Goal: Information Seeking & Learning: Learn about a topic

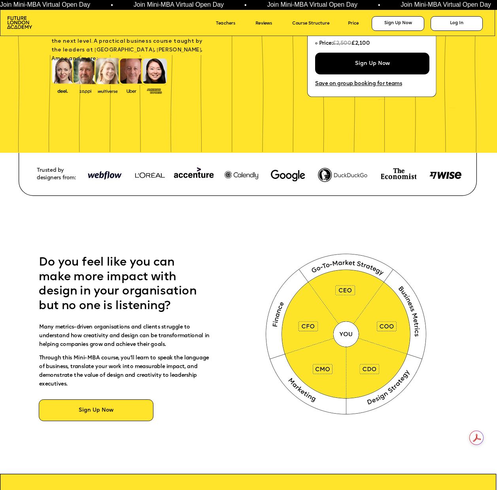
scroll to position [49, 0]
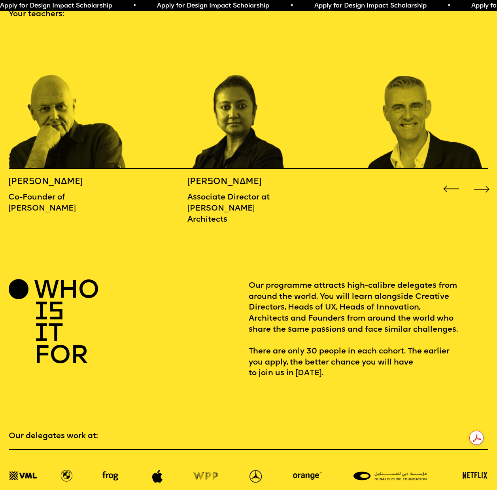
scroll to position [754, 0]
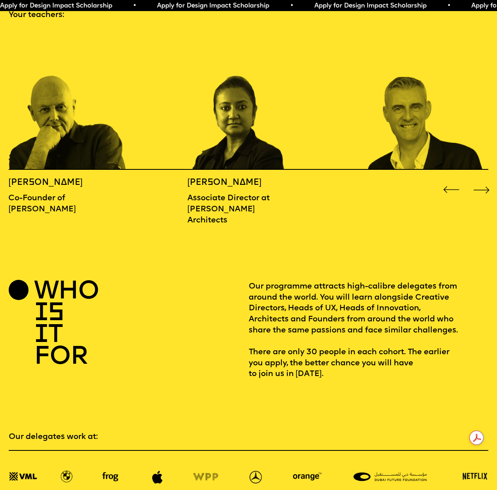
click at [484, 180] on div "Next slide" at bounding box center [482, 190] width 20 height 20
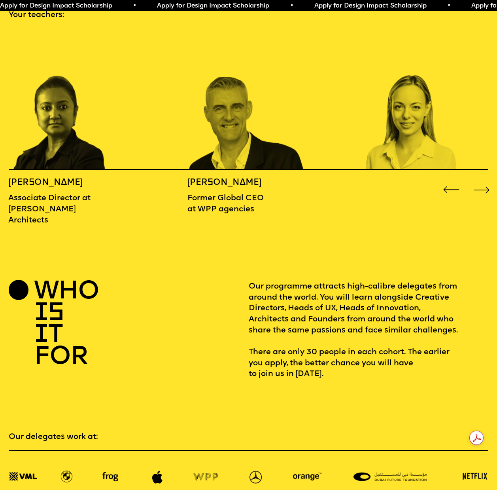
click at [482, 180] on div "Next slide" at bounding box center [482, 190] width 20 height 20
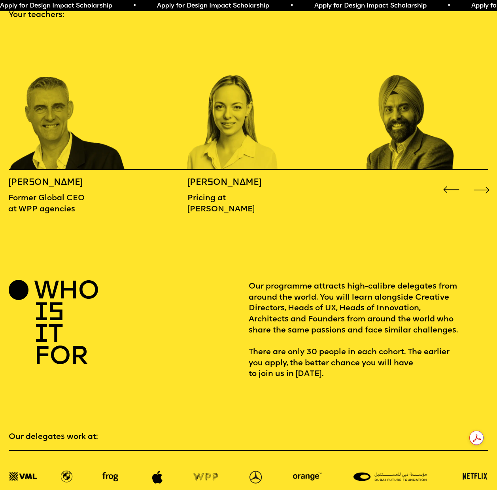
click at [482, 180] on div "Next slide" at bounding box center [482, 190] width 20 height 20
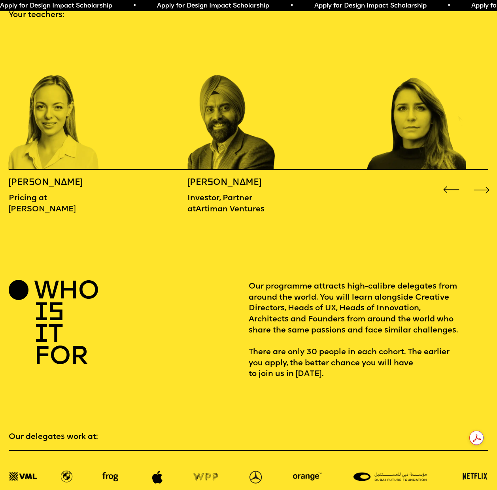
click at [219, 194] on p "Investor, Partner atArtiman Ventures" at bounding box center [232, 204] width 89 height 22
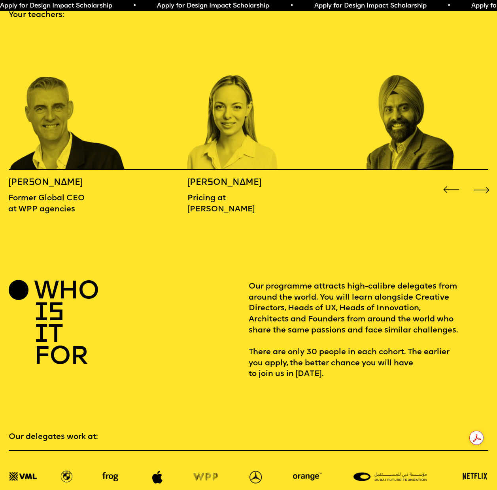
click at [222, 193] on p "Pricing at Deel" at bounding box center [248, 204] width 120 height 22
click at [248, 163] on div "MICHAEL WOLFF Co-Founder of Wolff Olins BIDISHA SINHA Associate Director at Zah…" at bounding box center [248, 129] width 497 height 199
click at [423, 177] on h5 "Ajit Singh" at bounding box center [410, 182] width 89 height 11
click at [414, 151] on img "5 / 16" at bounding box center [426, 99] width 120 height 139
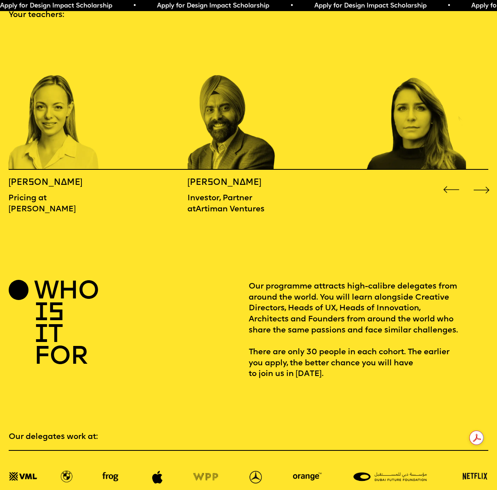
click at [414, 151] on img "6 / 16" at bounding box center [426, 99] width 120 height 139
click at [395, 177] on h5 "rachel kobetz" at bounding box center [411, 182] width 89 height 11
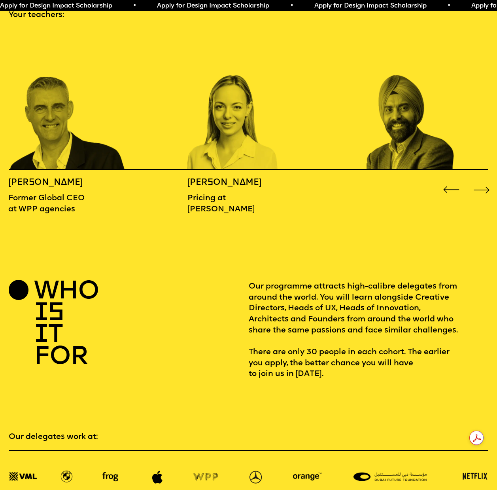
click at [351, 173] on div "MICHAEL WOLFF Co-Founder of Wolff Olins BIDISHA SINHA Associate Director at Zah…" at bounding box center [248, 129] width 497 height 199
click at [408, 177] on h5 "Ajit Singh" at bounding box center [410, 182] width 89 height 11
click at [475, 180] on div "Next slide" at bounding box center [482, 190] width 20 height 20
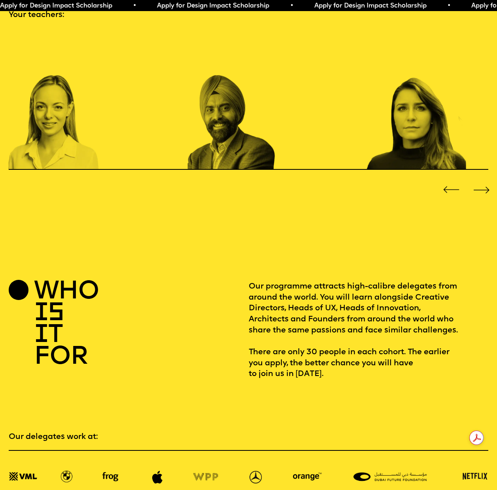
click at [475, 180] on div "Next slide" at bounding box center [482, 190] width 20 height 20
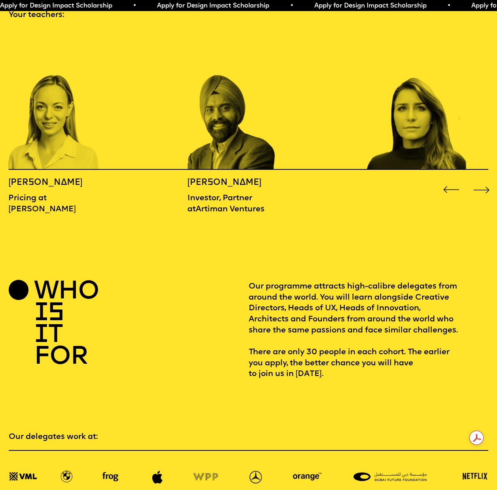
click at [475, 180] on div "Next slide" at bounding box center [482, 190] width 20 height 20
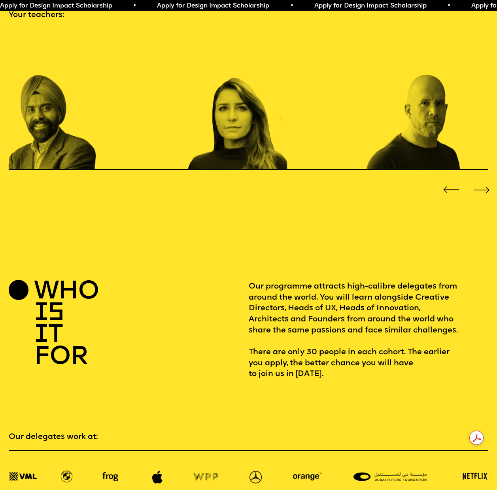
click at [475, 180] on div "Next slide" at bounding box center [482, 190] width 20 height 20
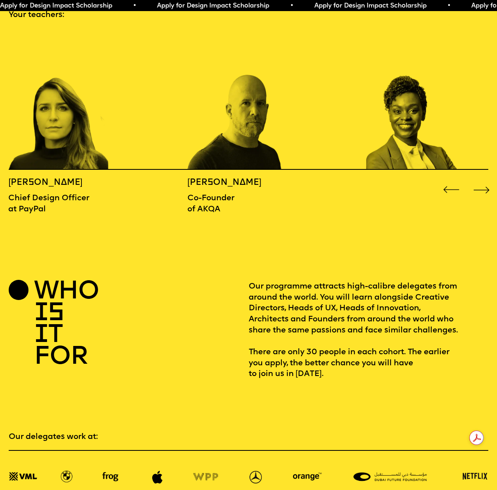
click at [474, 180] on div "Next slide" at bounding box center [482, 190] width 20 height 20
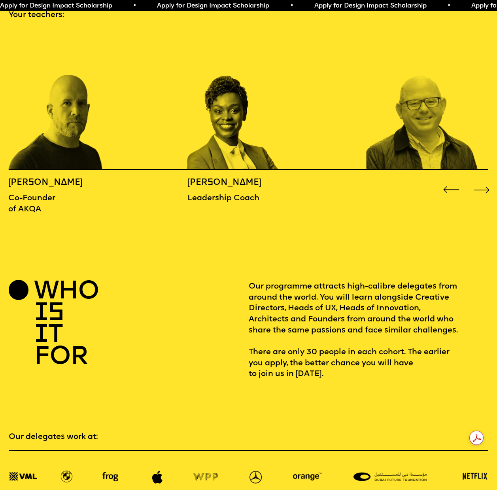
click at [474, 180] on div "Next slide" at bounding box center [482, 190] width 20 height 20
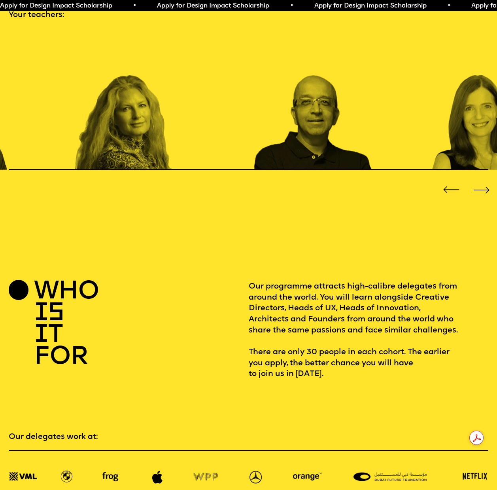
click at [75, 106] on img "10 / 16" at bounding box center [135, 99] width 120 height 139
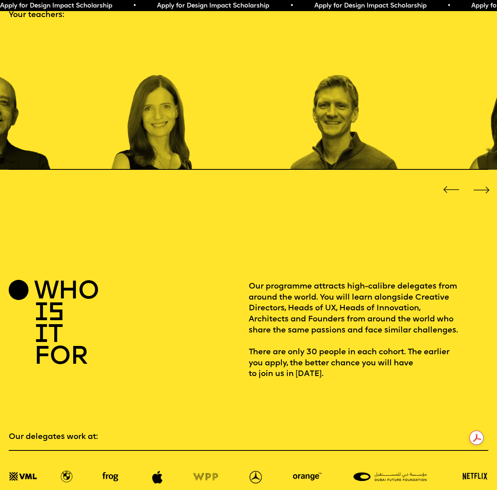
click at [112, 104] on img "12 / 16" at bounding box center [172, 99] width 120 height 139
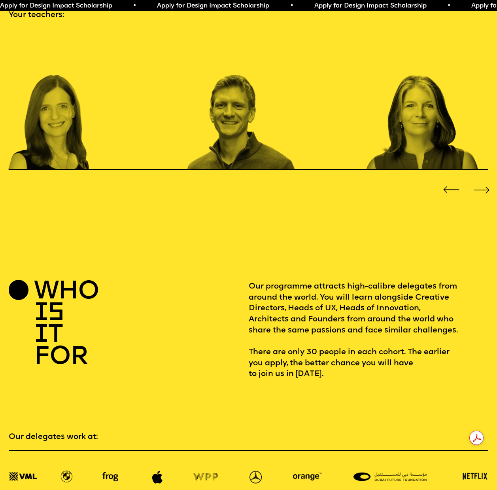
click at [247, 151] on img "13 / 16" at bounding box center [248, 99] width 120 height 139
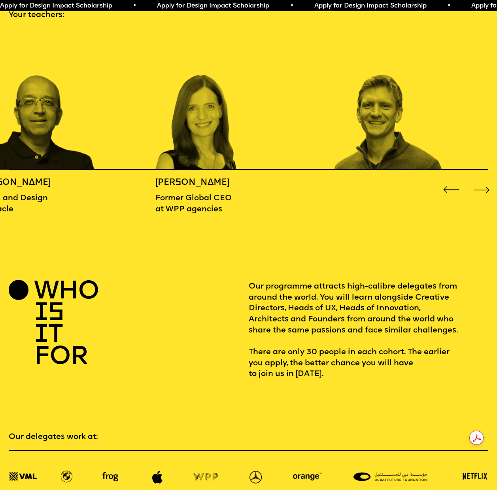
click at [335, 146] on img "13 / 16" at bounding box center [395, 99] width 120 height 139
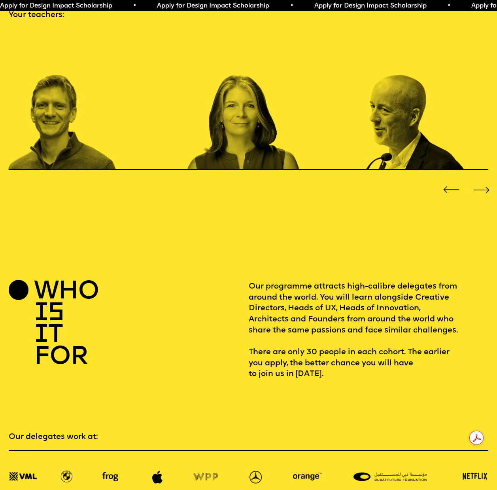
click at [391, 134] on img "15 / 16" at bounding box center [426, 99] width 120 height 139
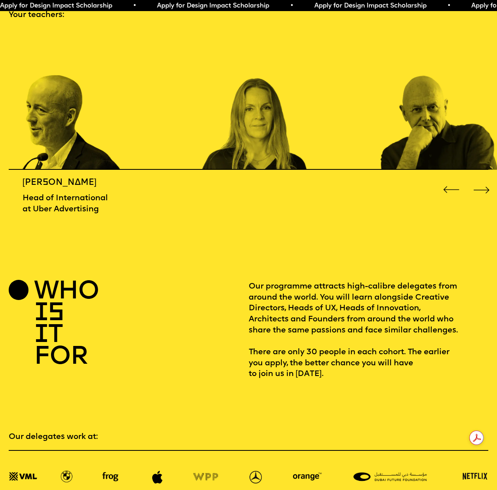
click at [247, 134] on img "16 / 16" at bounding box center [261, 99] width 120 height 139
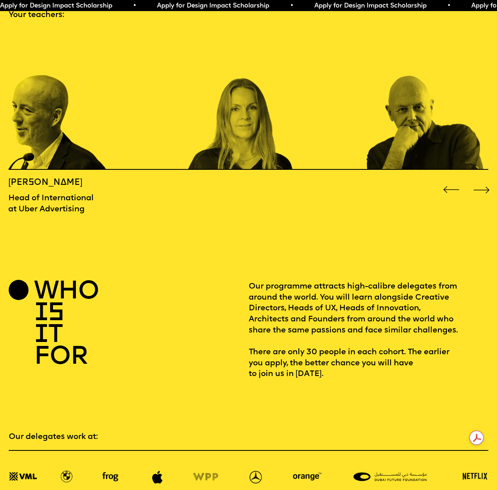
click at [246, 166] on div "MICHAEL WOLFF Co-Founder of Wolff Olins BIDISHA SINHA Associate Director at Zah…" at bounding box center [248, 129] width 497 height 199
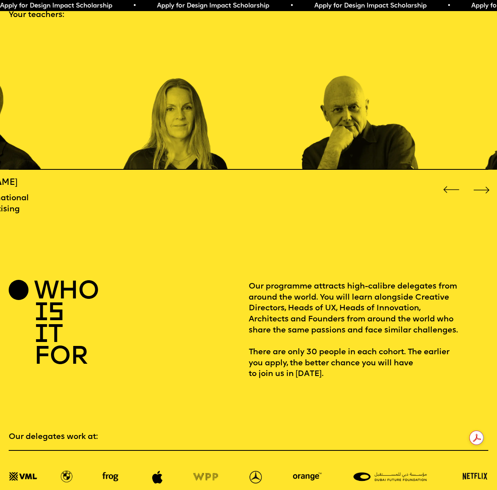
click at [137, 146] on img "16 / 16" at bounding box center [183, 99] width 120 height 139
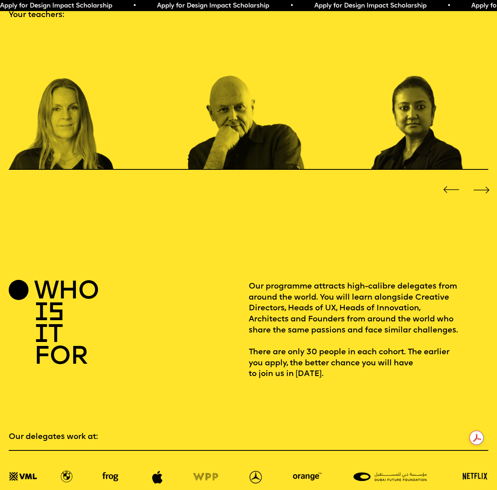
click at [215, 143] on img "1 / 16" at bounding box center [248, 99] width 120 height 139
click at [469, 180] on div at bounding box center [467, 190] width 50 height 20
drag, startPoint x: 480, startPoint y: 178, endPoint x: 471, endPoint y: 179, distance: 8.3
click at [480, 180] on div "Next slide" at bounding box center [482, 190] width 20 height 20
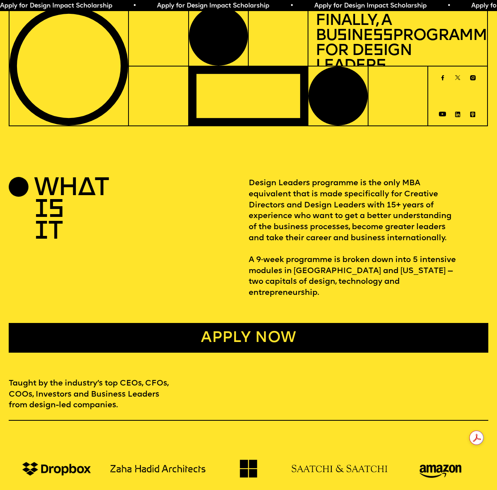
scroll to position [0, 0]
